Goal: Information Seeking & Learning: Learn about a topic

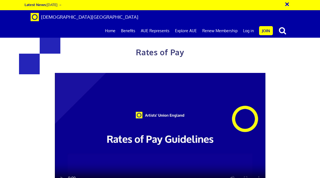
scroll to position [235, 0]
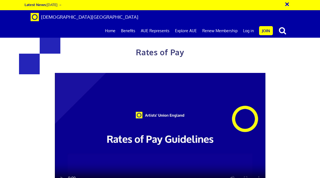
scroll to position [270, 0]
